Goal: Understand process/instructions

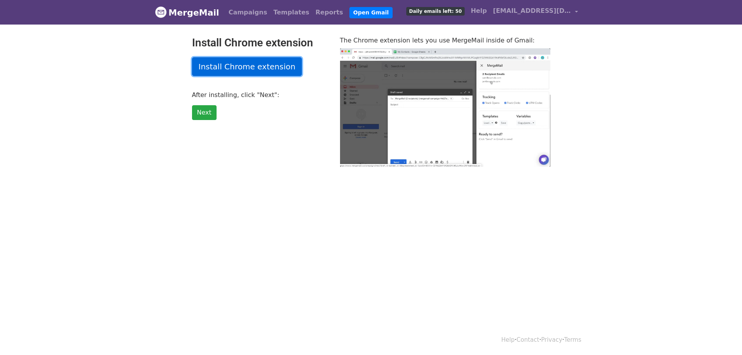
click at [232, 73] on link "Install Chrome extension" at bounding box center [247, 66] width 110 height 19
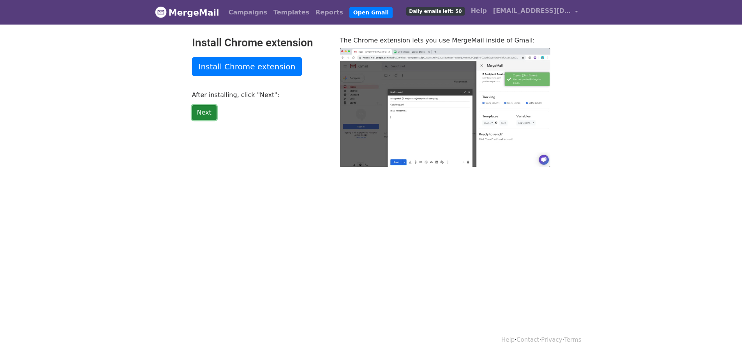
click at [207, 112] on link "Next" at bounding box center [204, 112] width 25 height 15
type input "40.32"
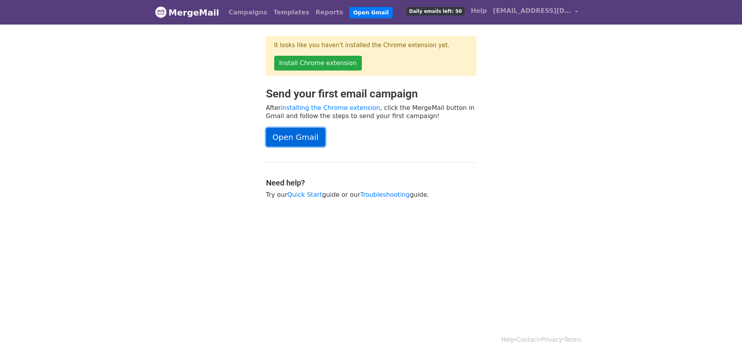
click at [296, 133] on link "Open Gmail" at bounding box center [295, 137] width 59 height 19
